Goal: Task Accomplishment & Management: Manage account settings

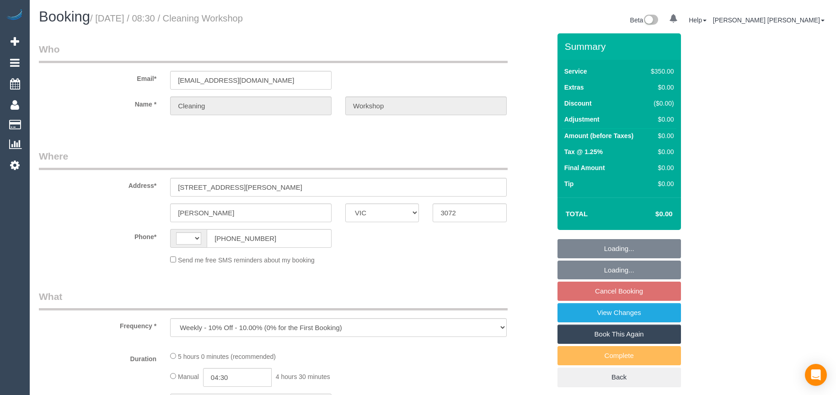
select select "VIC"
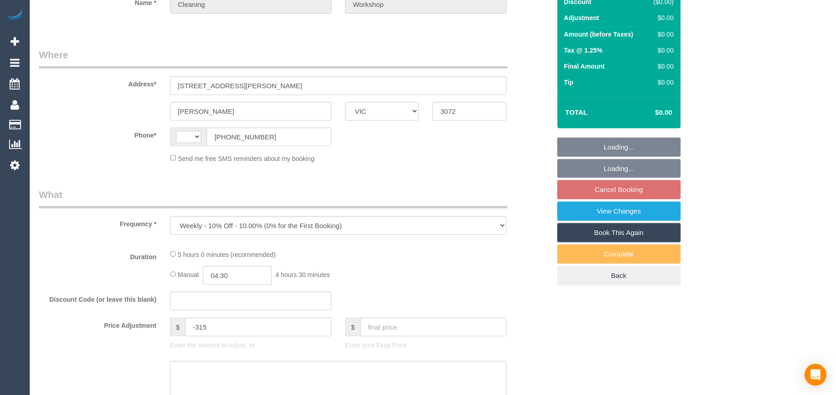
select select "300"
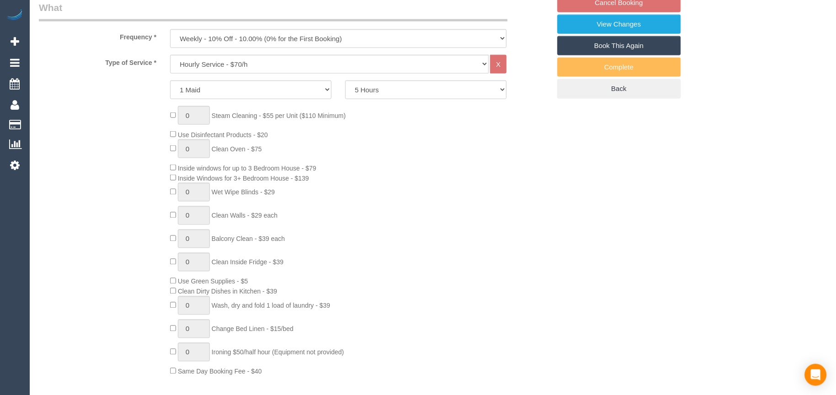
select select "string:AU"
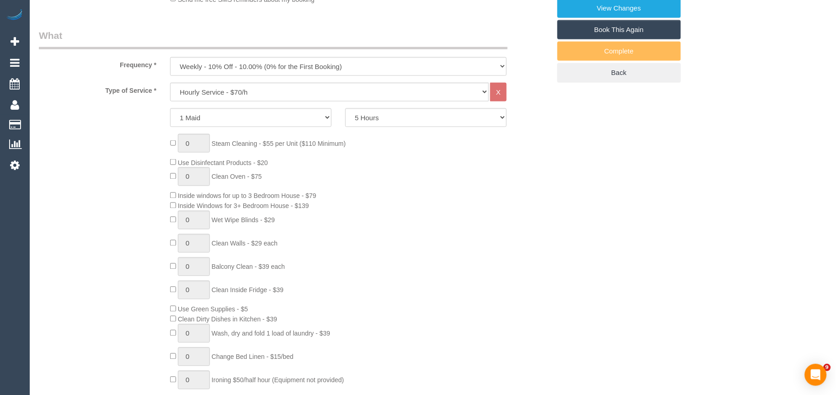
scroll to position [631, 0]
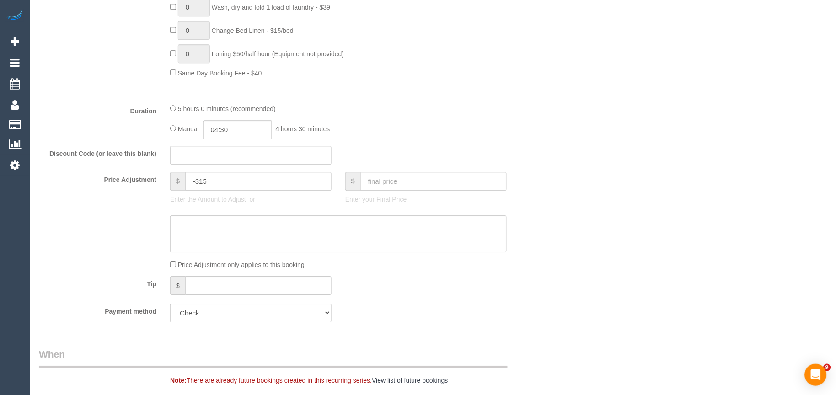
select select "number:28"
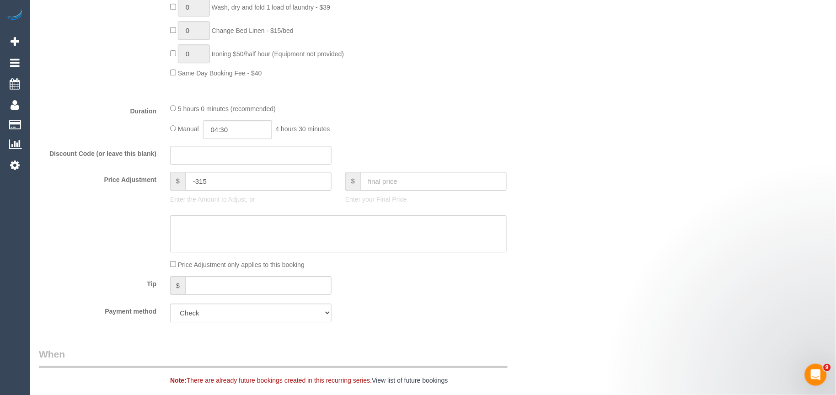
select select "object:1469"
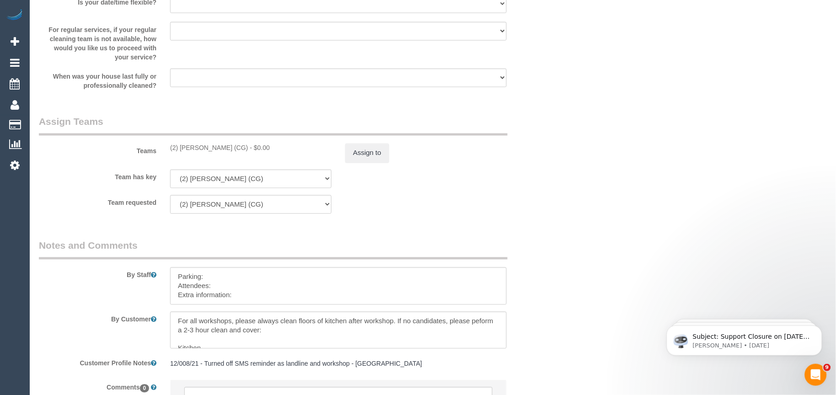
scroll to position [1315, 0]
click at [265, 299] on textarea at bounding box center [338, 285] width 337 height 38
paste textarea "The candidates for [DATE] are [PERSON_NAME] + Janani (Co) [PHONE_NUMBER], [PHON…"
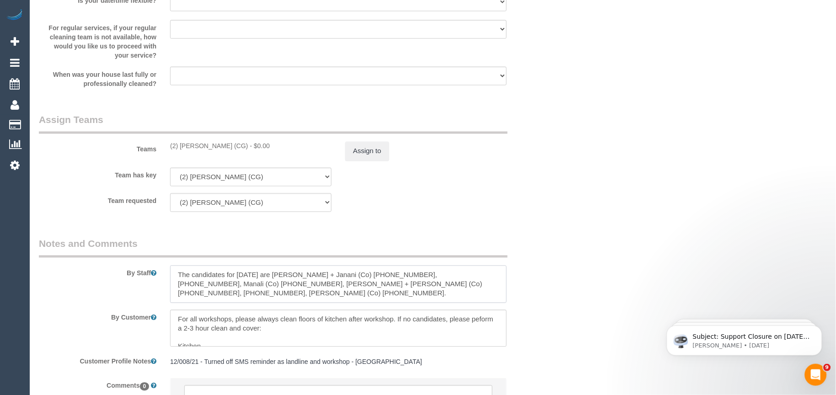
click at [213, 280] on textarea at bounding box center [338, 285] width 337 height 38
click at [172, 278] on textarea at bounding box center [338, 285] width 337 height 38
paste textarea "Candidates Details:"
click at [224, 277] on textarea at bounding box center [338, 285] width 337 height 38
paste textarea "Workshop Customer's Name and Contact No.:"
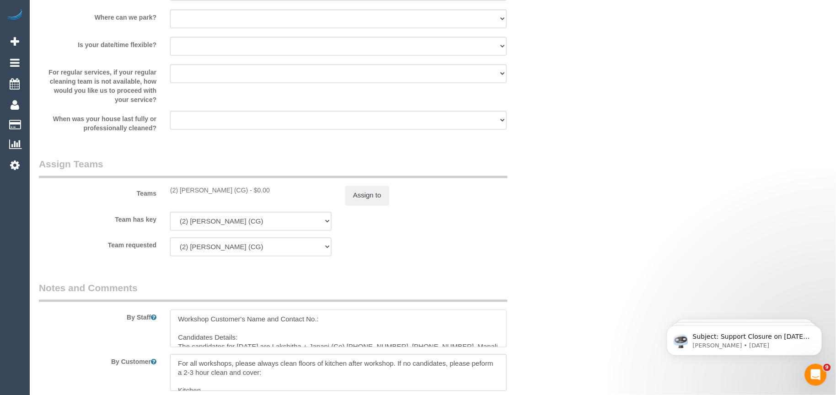
scroll to position [1321, 0]
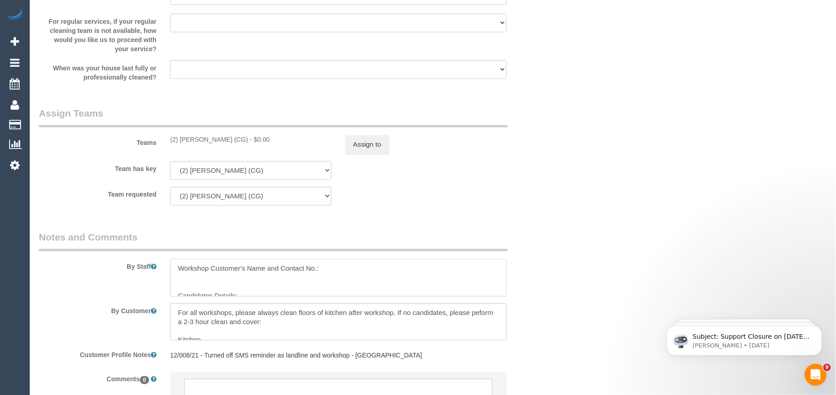
paste textarea "Kat"
paste textarea "0423 148 029"
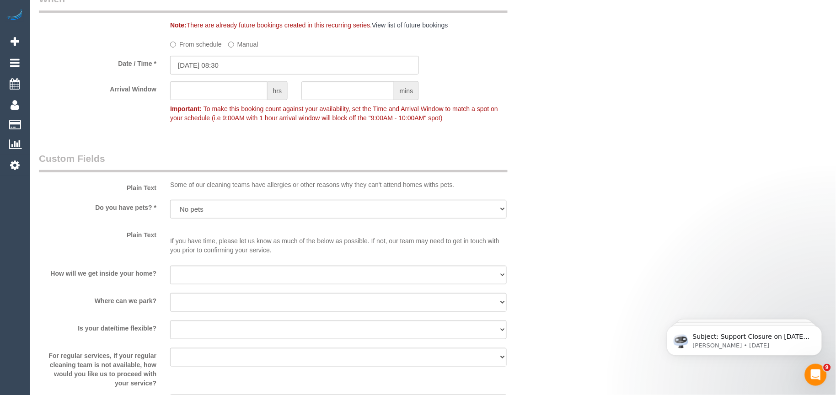
scroll to position [864, 0]
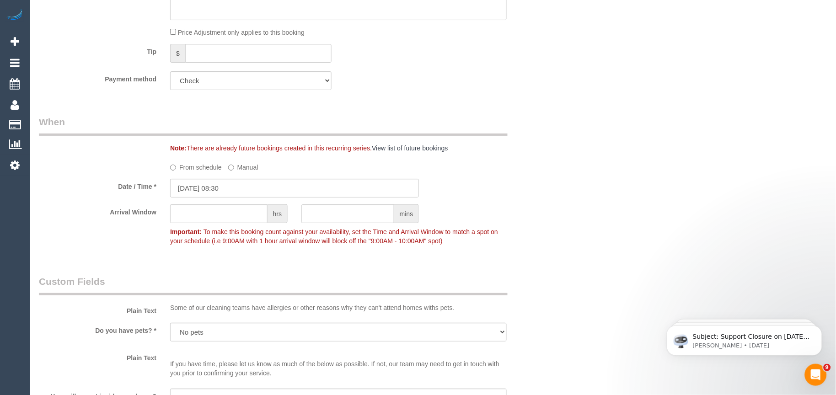
type textarea "Workshop Customer's Name and Contact No.: Kat - [PHONE_NUMBER] Candidates Detai…"
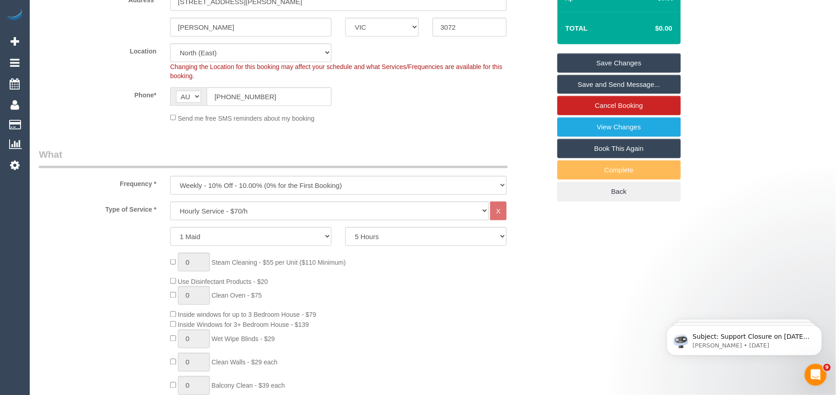
scroll to position [152, 0]
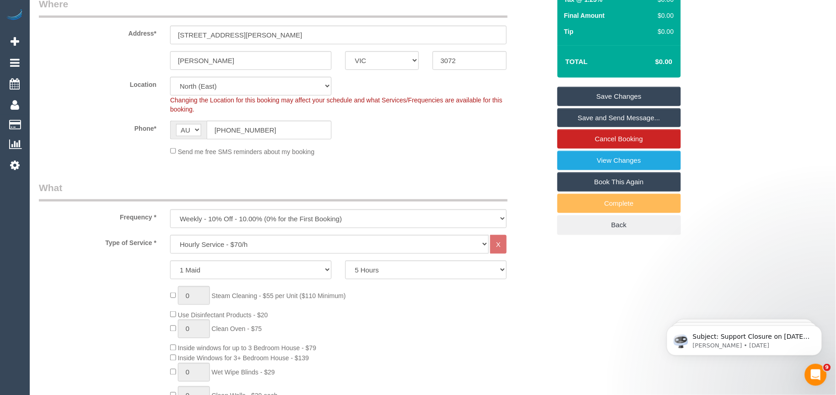
click at [615, 94] on link "Save Changes" at bounding box center [620, 96] width 124 height 19
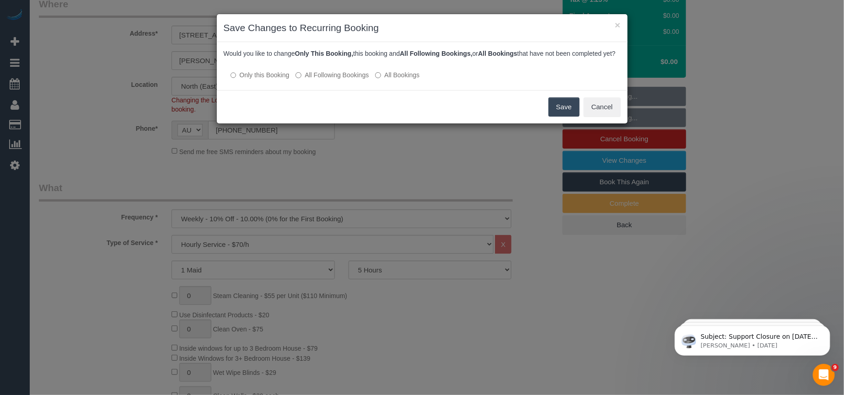
click at [565, 117] on button "Save" at bounding box center [564, 106] width 31 height 19
